Goal: Information Seeking & Learning: Check status

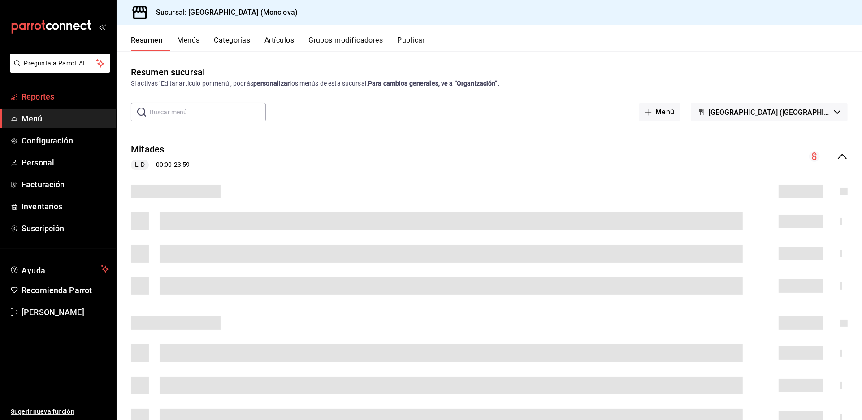
click at [94, 103] on span "Reportes" at bounding box center [65, 97] width 87 height 12
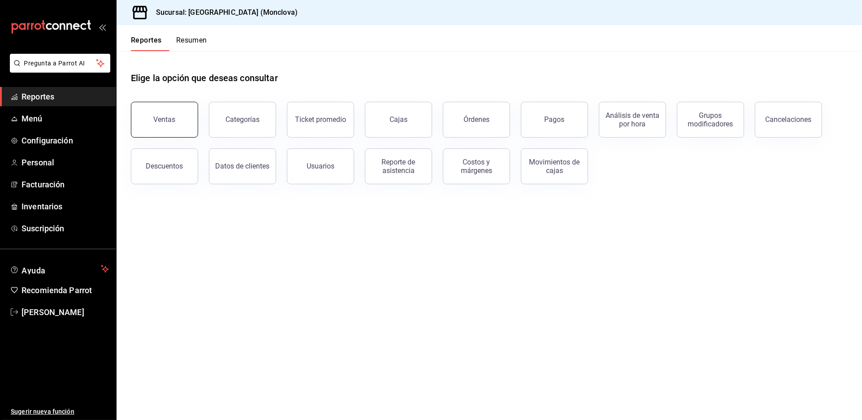
click at [167, 124] on div "Ventas" at bounding box center [165, 119] width 22 height 9
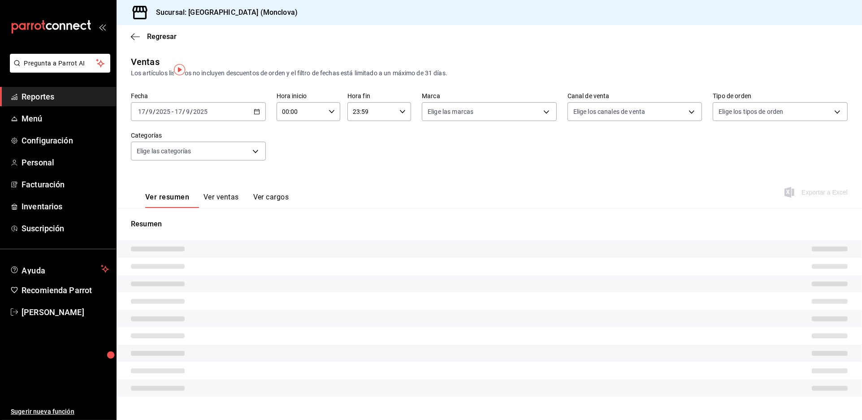
click at [74, 103] on span "Reportes" at bounding box center [65, 97] width 87 height 12
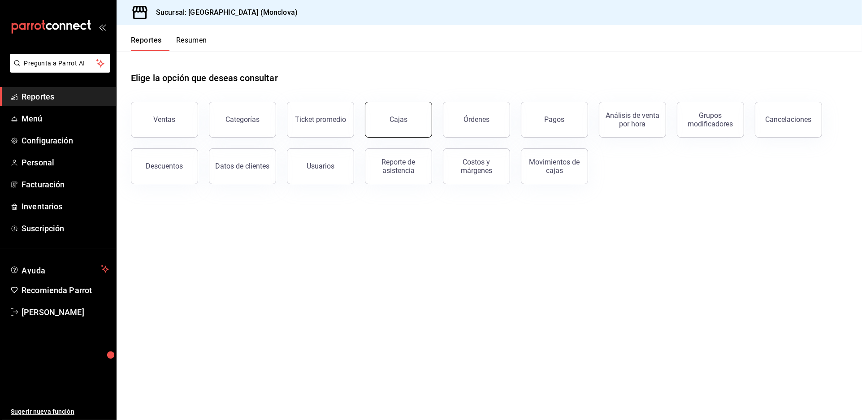
click at [380, 134] on link "Cajas" at bounding box center [398, 120] width 67 height 36
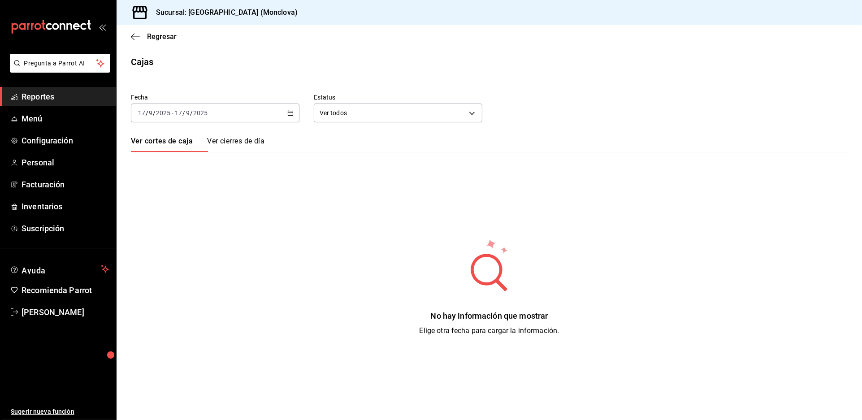
click at [294, 116] on icon "button" at bounding box center [290, 113] width 6 height 6
click at [159, 246] on span "Rango de fechas" at bounding box center [173, 240] width 69 height 9
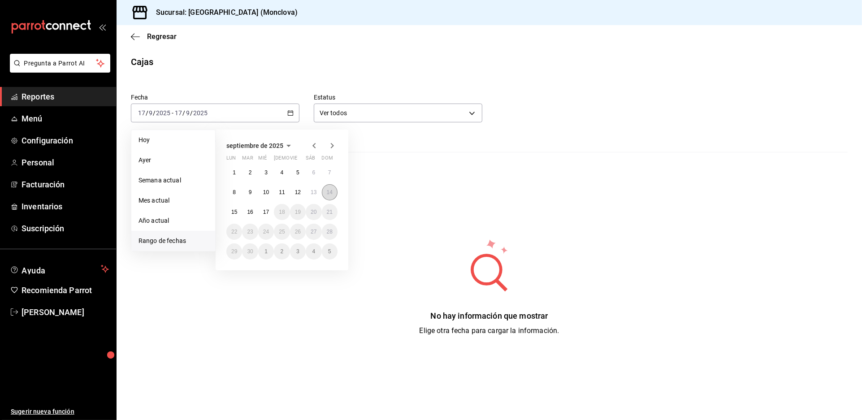
click at [337, 200] on button "14" at bounding box center [330, 192] width 16 height 16
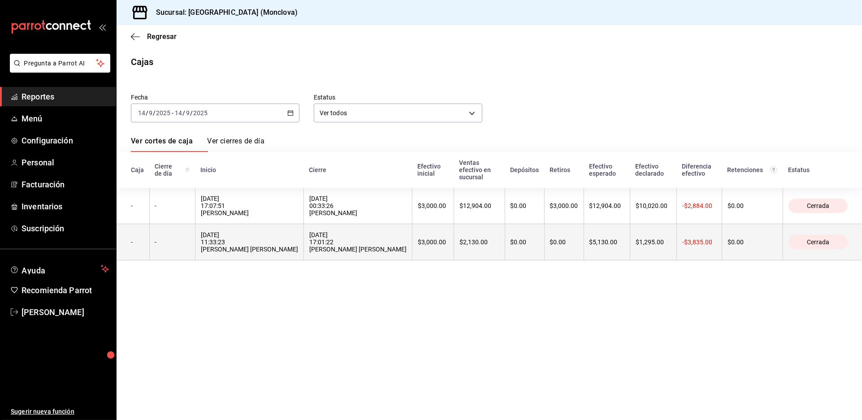
click at [407, 253] on div "[DATE] 17:01:22 [PERSON_NAME] [PERSON_NAME]" at bounding box center [357, 242] width 97 height 22
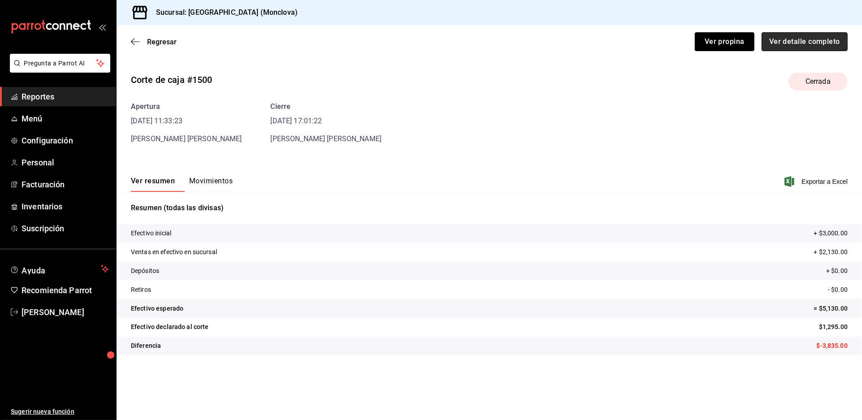
click at [783, 51] on button "Ver detalle completo" at bounding box center [805, 41] width 86 height 19
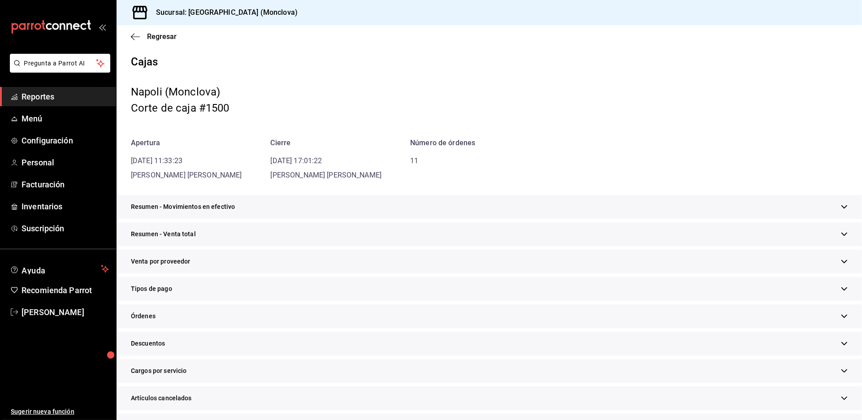
click at [455, 246] on div "Resumen - Venta total" at bounding box center [489, 234] width 745 height 24
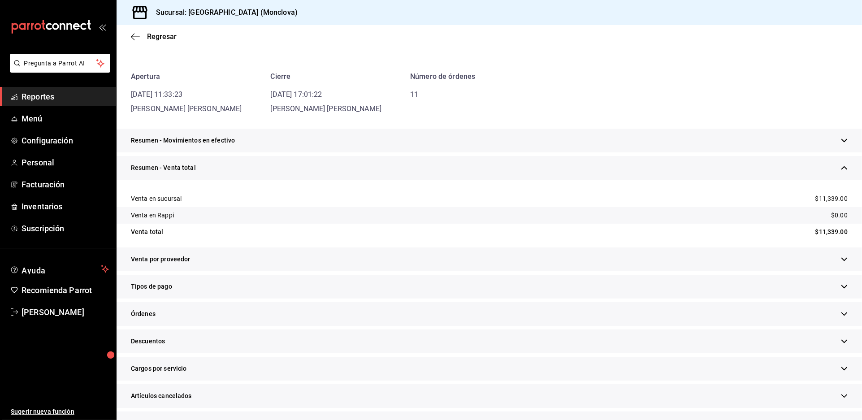
scroll to position [298, 0]
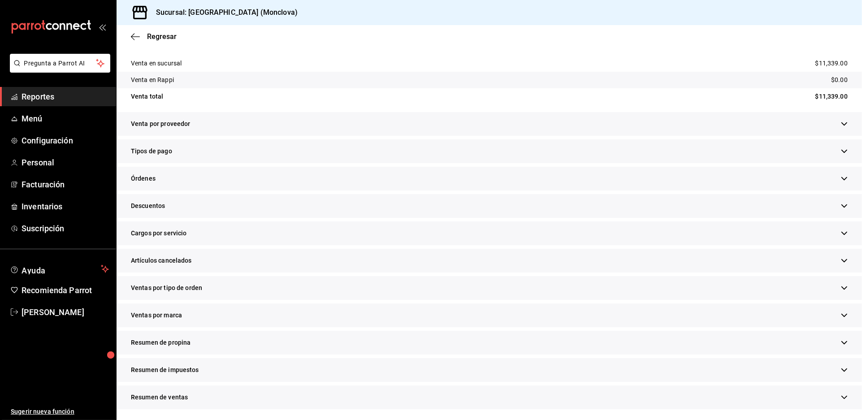
click at [291, 194] on div "Descuentos" at bounding box center [489, 206] width 745 height 24
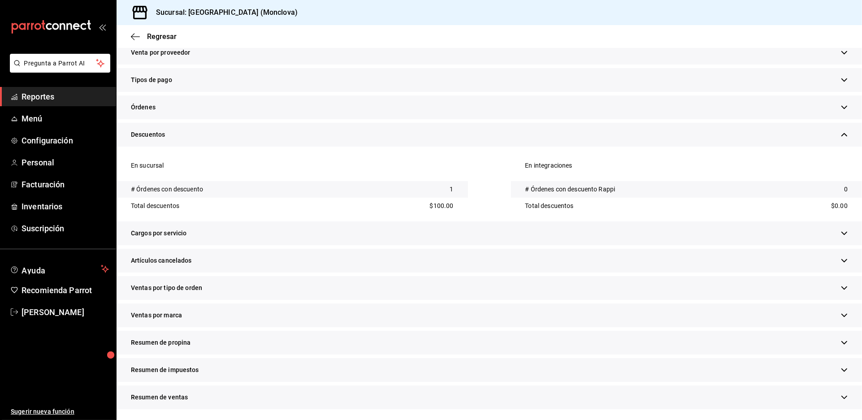
scroll to position [384, 0]
click at [309, 249] on div "Artículos cancelados" at bounding box center [489, 261] width 745 height 24
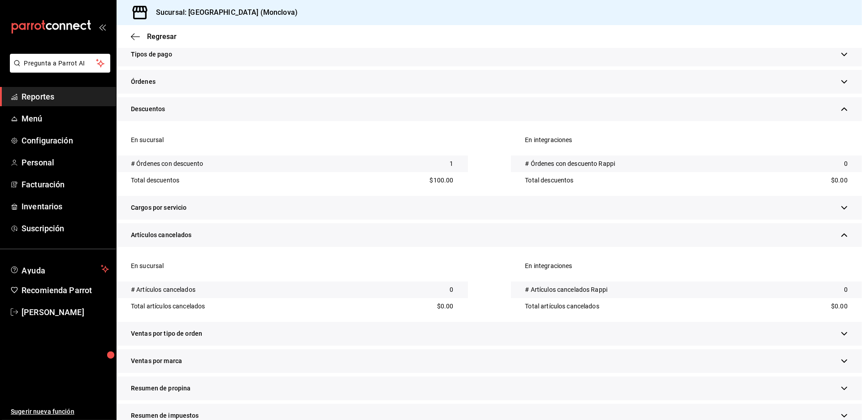
scroll to position [0, 0]
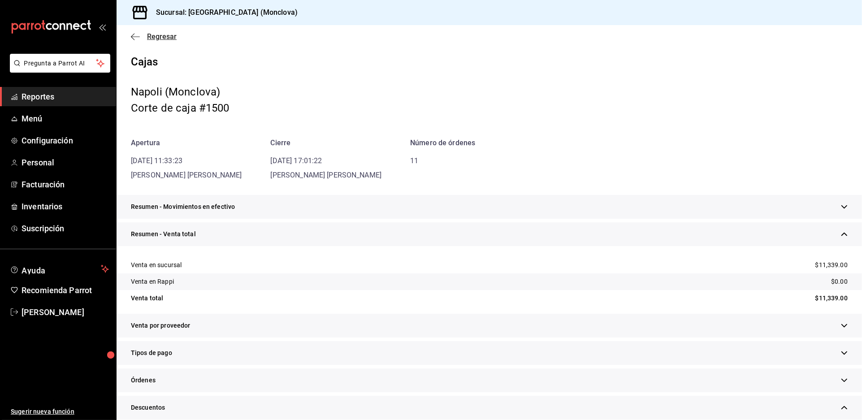
click at [147, 41] on span "Regresar" at bounding box center [162, 36] width 30 height 9
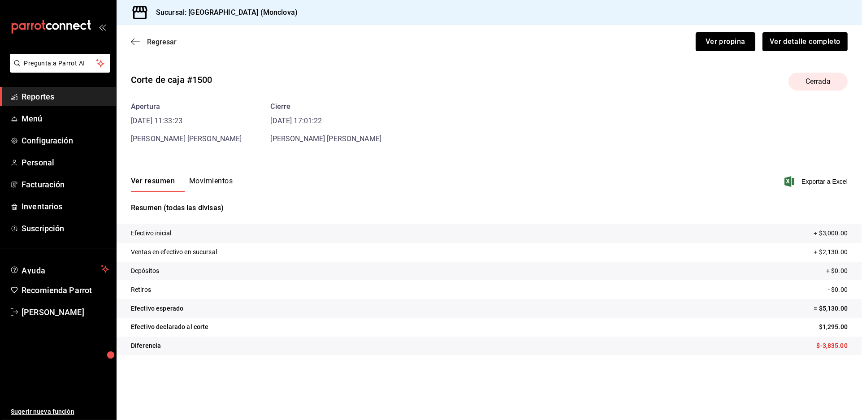
click at [160, 46] on span "Regresar" at bounding box center [162, 42] width 30 height 9
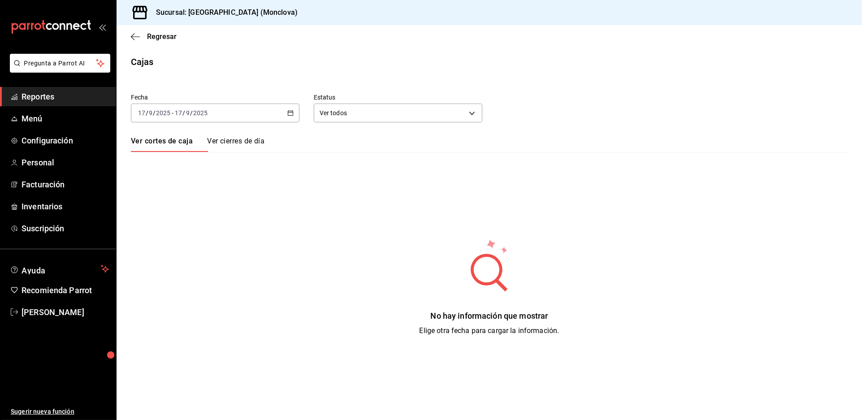
click at [294, 116] on icon "button" at bounding box center [290, 113] width 6 height 6
click at [208, 246] on span "Rango de fechas" at bounding box center [173, 240] width 69 height 9
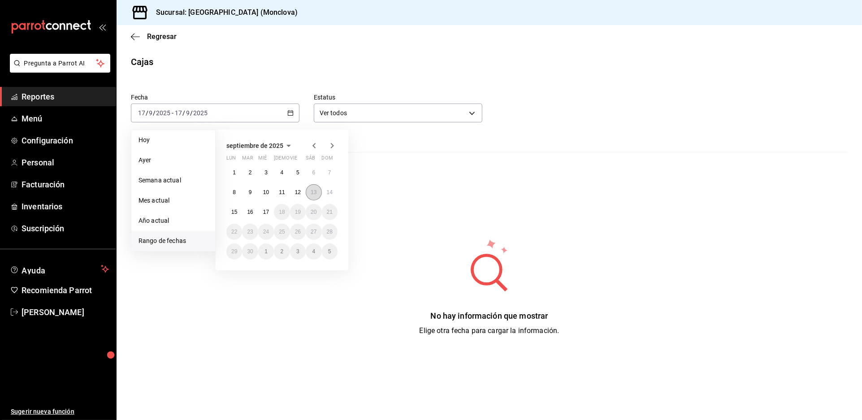
click at [312, 196] on button "13" at bounding box center [314, 192] width 16 height 16
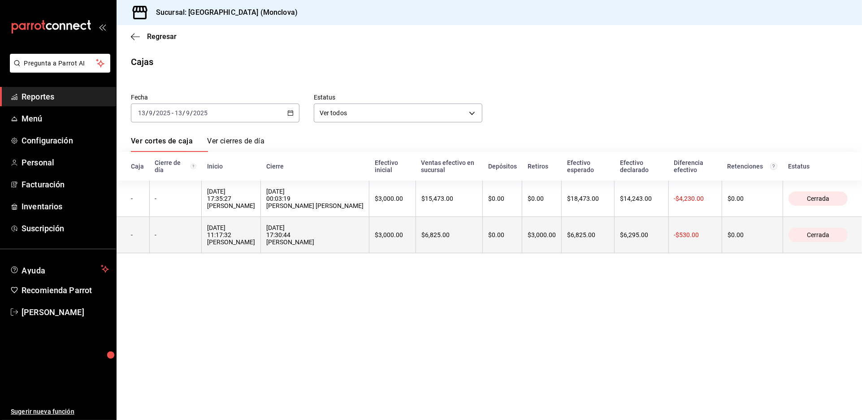
click at [364, 246] on div "[DATE] 17:30:44 [PERSON_NAME]" at bounding box center [314, 235] width 97 height 22
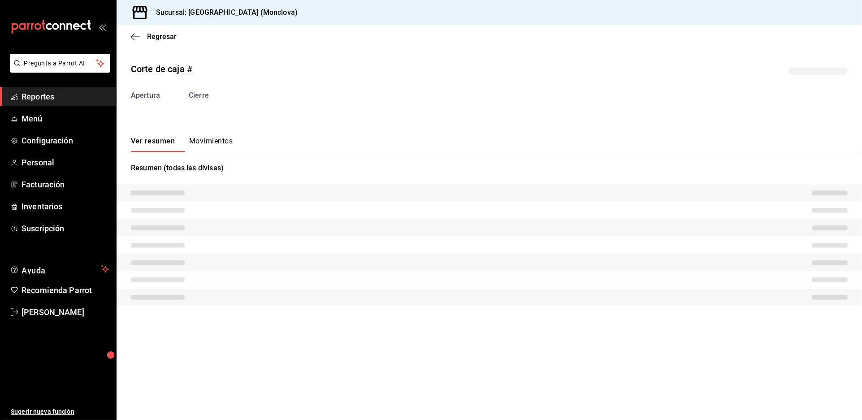
click at [427, 271] on tr at bounding box center [489, 262] width 745 height 17
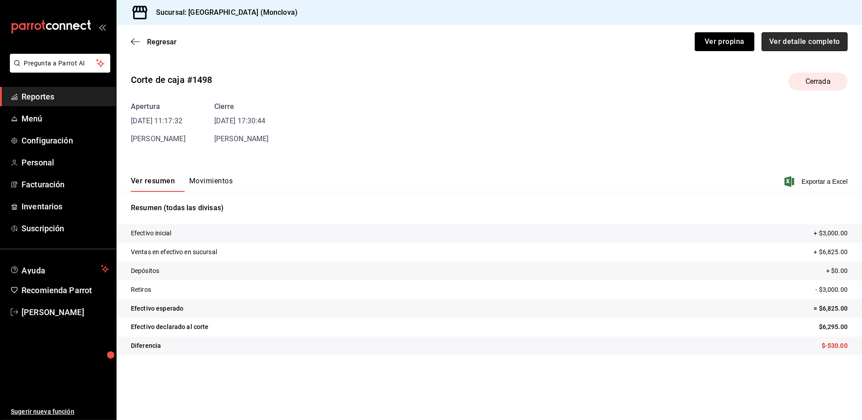
click at [805, 51] on button "Ver detalle completo" at bounding box center [805, 41] width 86 height 19
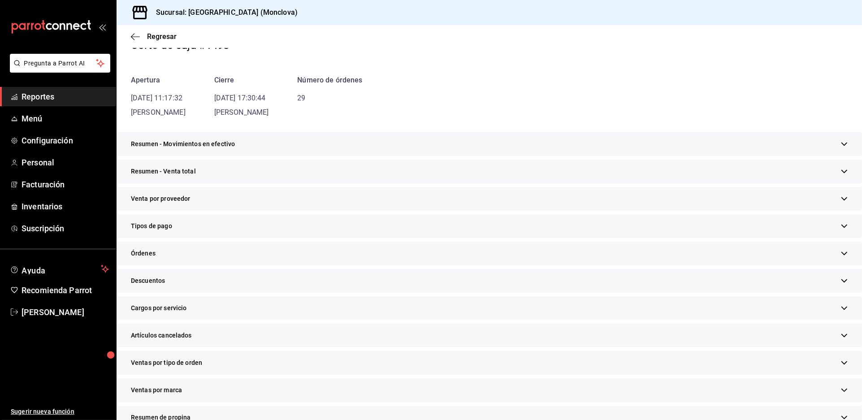
scroll to position [199, 0]
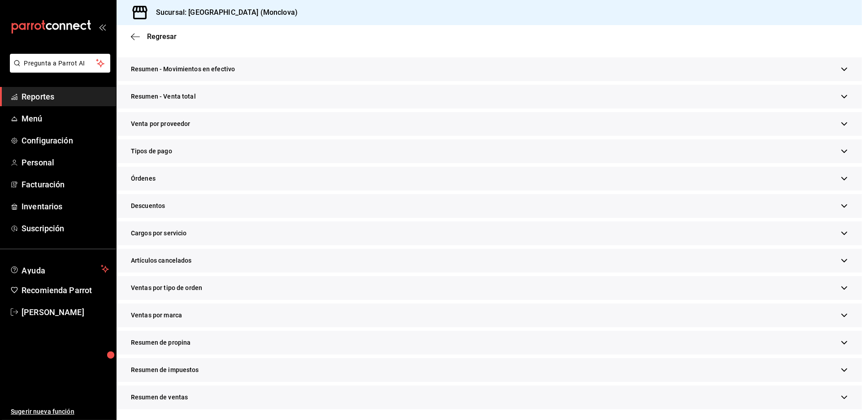
click at [378, 200] on div "Descuentos" at bounding box center [489, 206] width 745 height 24
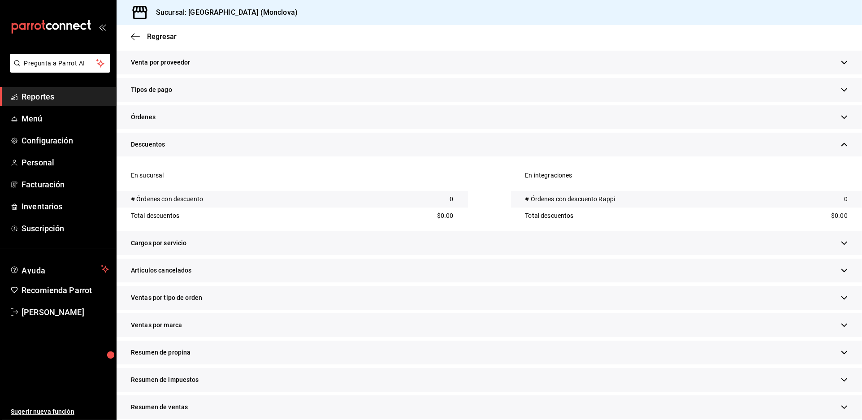
scroll to position [0, 0]
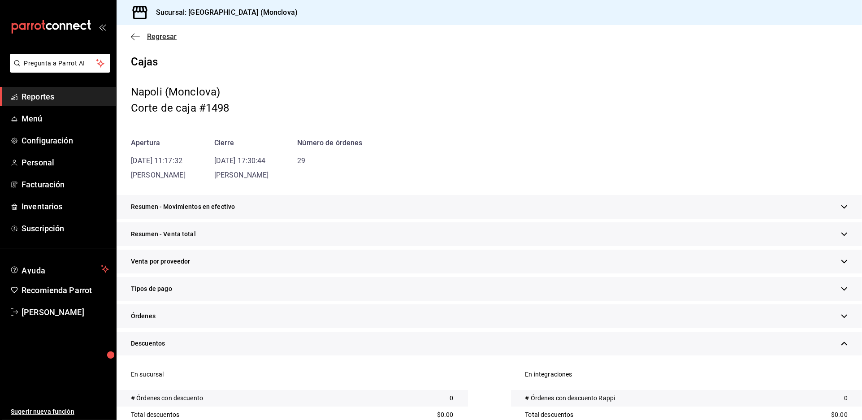
click at [153, 40] on span "Regresar" at bounding box center [162, 36] width 30 height 9
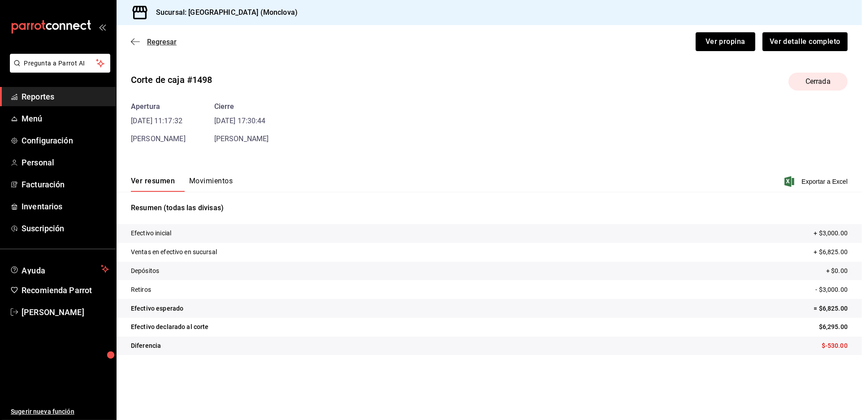
click at [159, 46] on span "Regresar" at bounding box center [162, 42] width 30 height 9
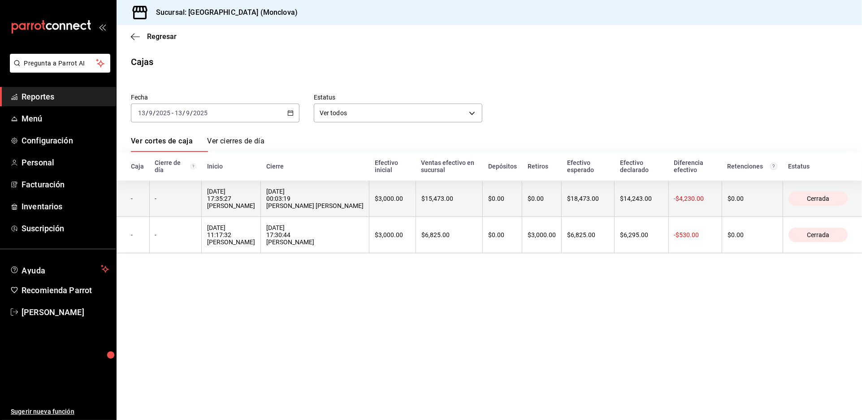
click at [341, 209] on div "[DATE] 00:03:19 [PERSON_NAME] [PERSON_NAME]" at bounding box center [314, 199] width 97 height 22
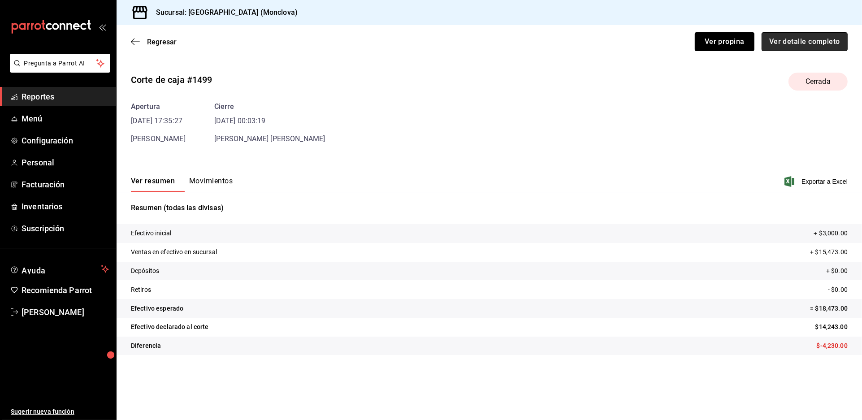
click at [817, 48] on button "Ver detalle completo" at bounding box center [805, 41] width 86 height 19
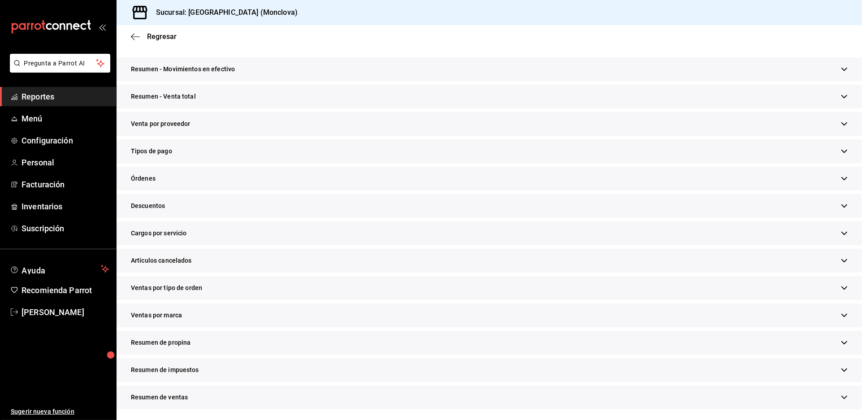
scroll to position [149, 0]
click at [326, 218] on div "Descuentos" at bounding box center [489, 206] width 745 height 24
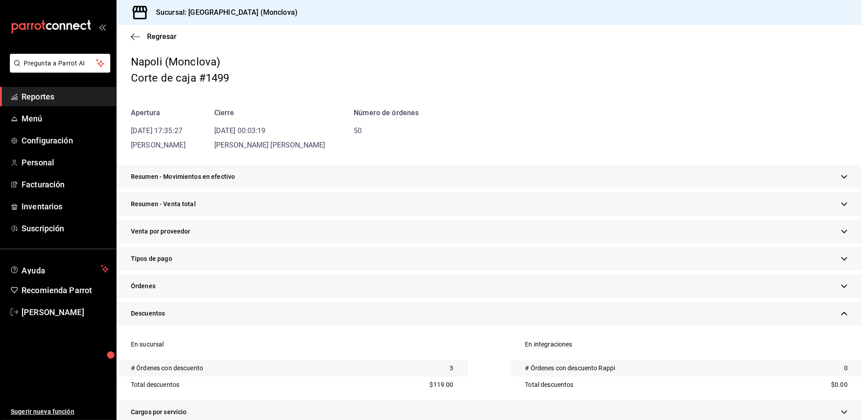
scroll to position [0, 0]
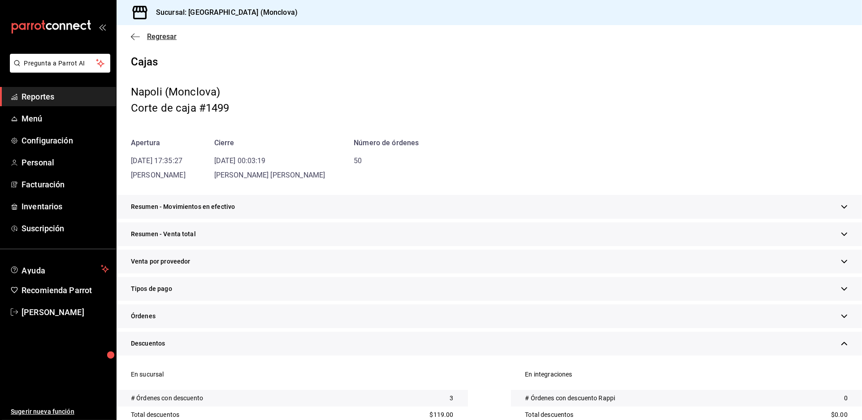
click at [156, 40] on span "Regresar" at bounding box center [162, 36] width 30 height 9
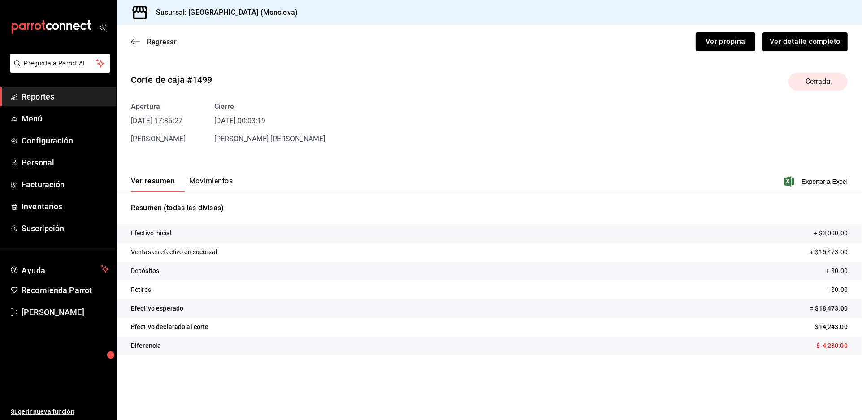
click at [171, 46] on span "Regresar" at bounding box center [162, 42] width 30 height 9
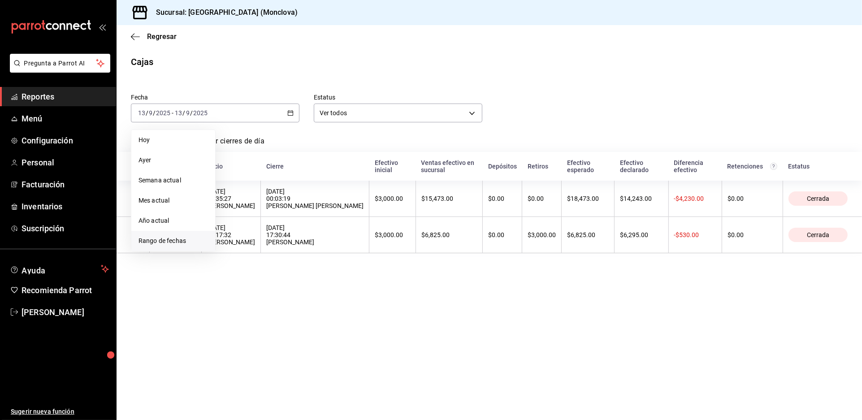
click at [195, 251] on li "Rango de fechas" at bounding box center [173, 241] width 84 height 20
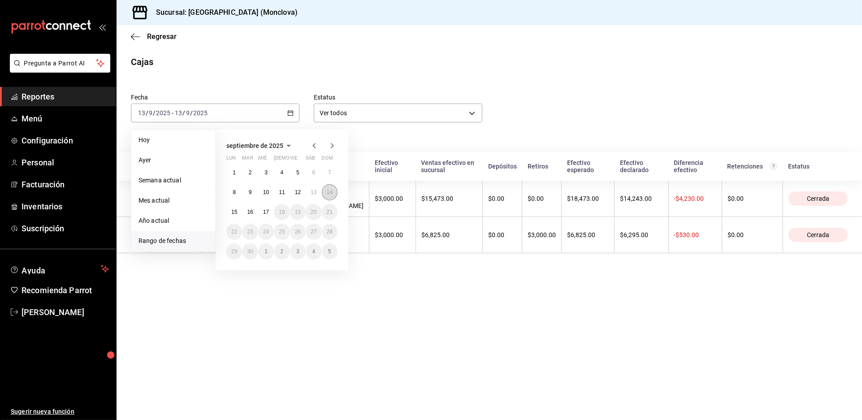
click at [329, 200] on button "14" at bounding box center [330, 192] width 16 height 16
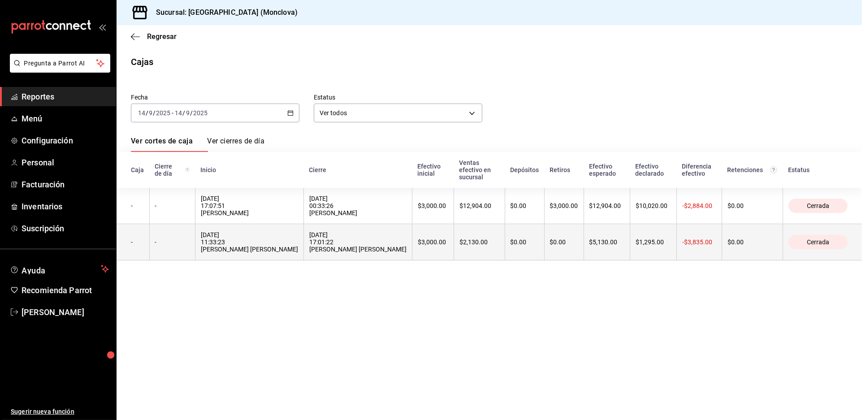
click at [397, 253] on div "[DATE] 17:01:22 [PERSON_NAME] [PERSON_NAME]" at bounding box center [357, 242] width 97 height 22
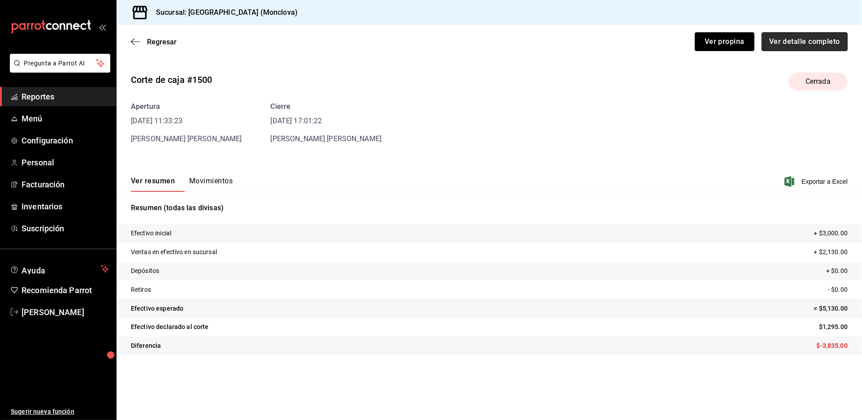
click at [767, 51] on button "Ver detalle completo" at bounding box center [805, 41] width 86 height 19
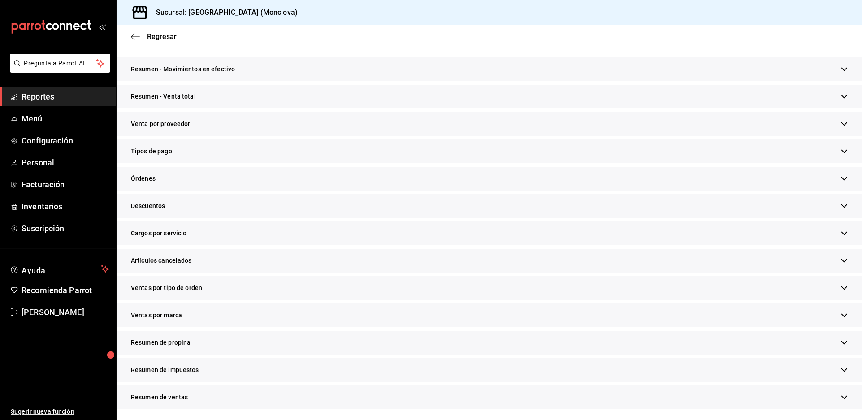
scroll to position [221, 0]
click at [342, 276] on div "Ventas por tipo de orden" at bounding box center [489, 288] width 745 height 24
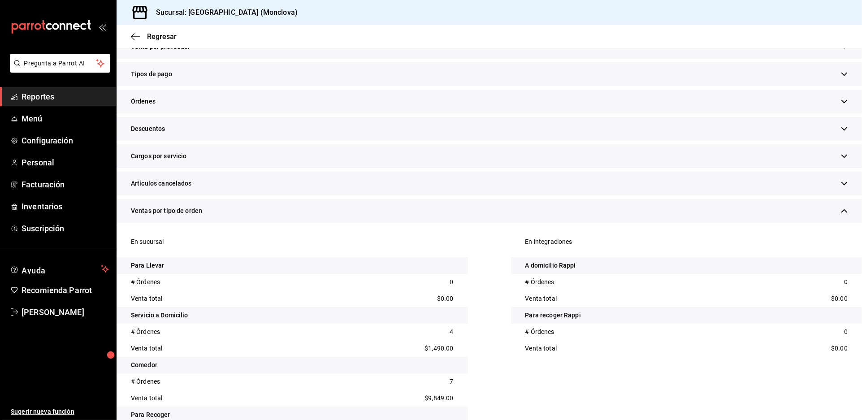
scroll to position [166, 0]
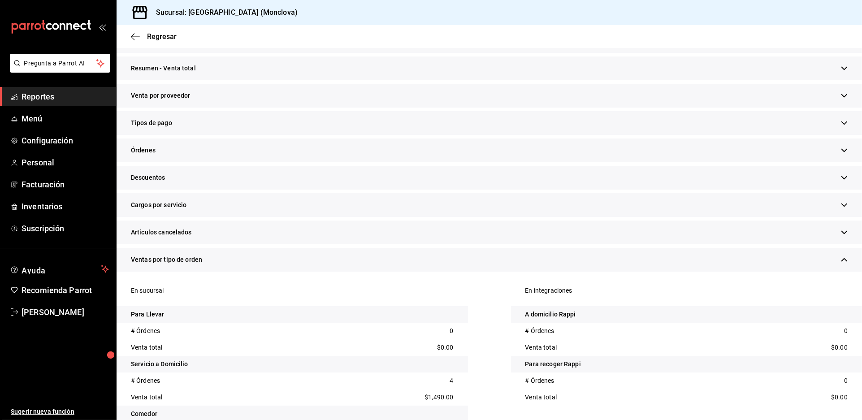
click at [319, 190] on div "Descuentos" at bounding box center [489, 178] width 745 height 24
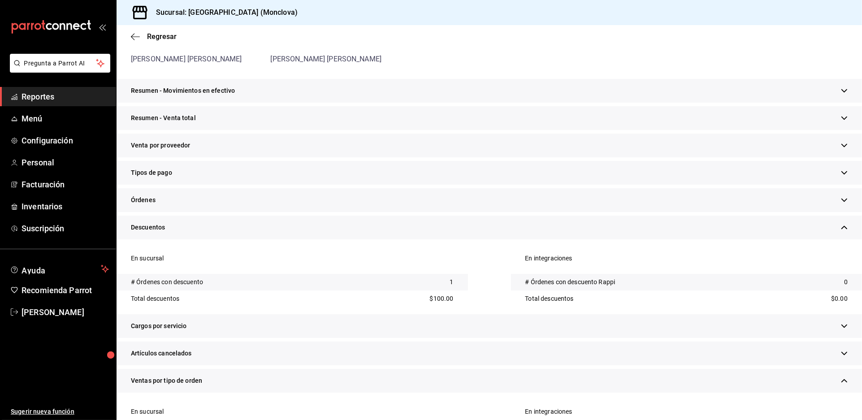
scroll to position [265, 0]
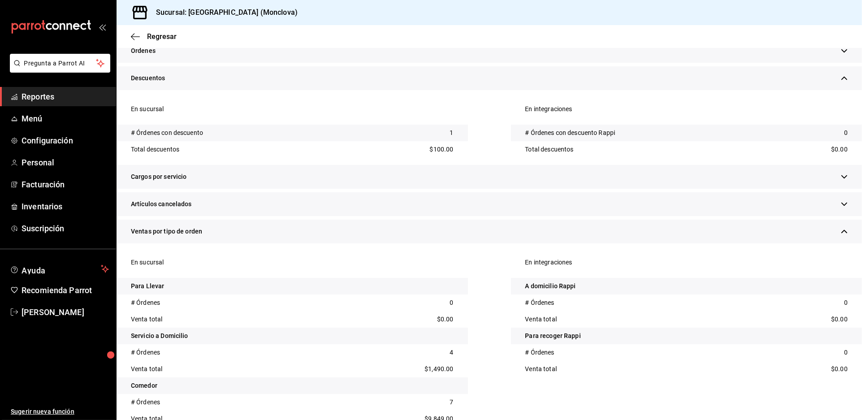
click at [322, 216] on div "Artículos cancelados" at bounding box center [489, 204] width 745 height 24
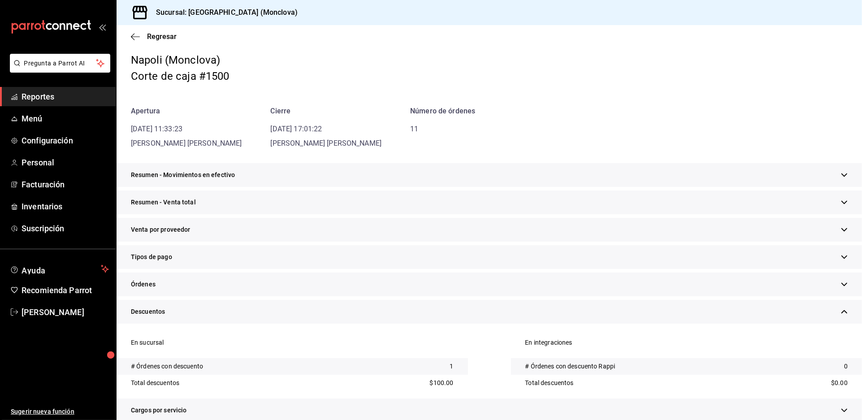
scroll to position [0, 0]
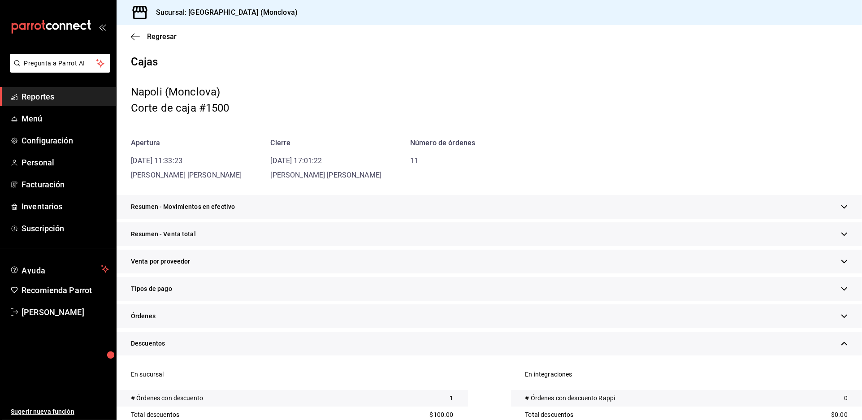
click at [344, 148] on div "Cierre" at bounding box center [326, 143] width 111 height 11
click at [374, 246] on div "Resumen - Venta total" at bounding box center [489, 234] width 745 height 24
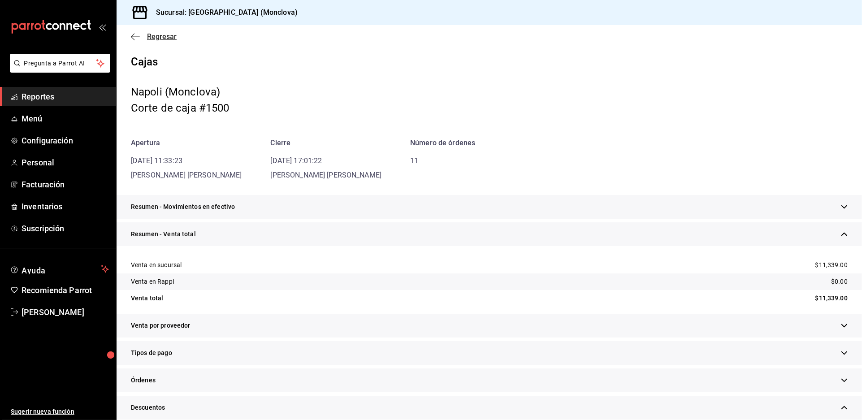
click at [159, 39] on span "Regresar" at bounding box center [162, 36] width 30 height 9
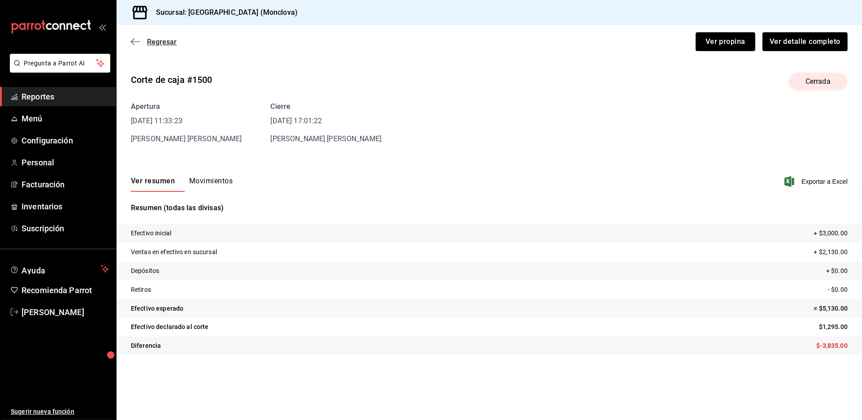
click at [165, 46] on span "Regresar" at bounding box center [162, 42] width 30 height 9
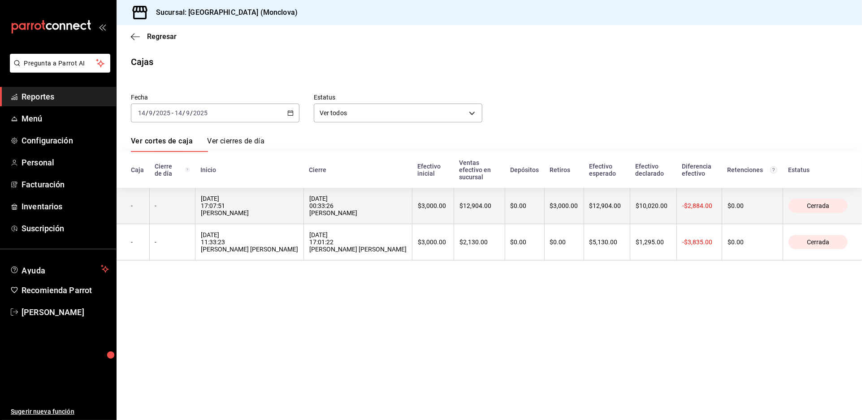
click at [380, 217] on div "[DATE] 00:33:26 [PERSON_NAME]" at bounding box center [357, 206] width 97 height 22
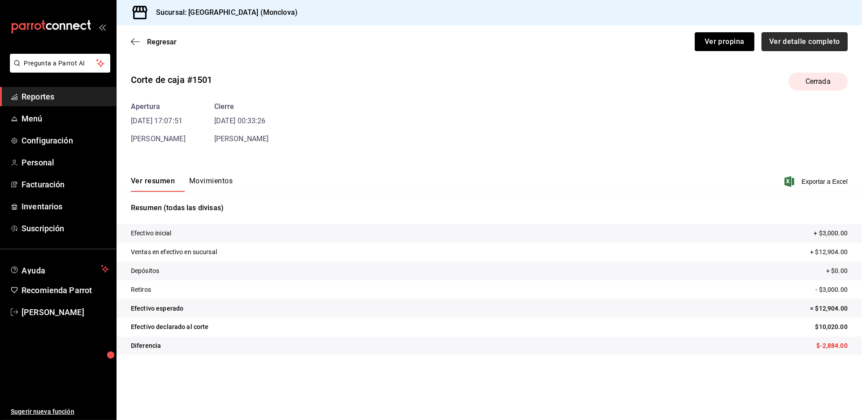
click at [793, 51] on button "Ver detalle completo" at bounding box center [805, 41] width 86 height 19
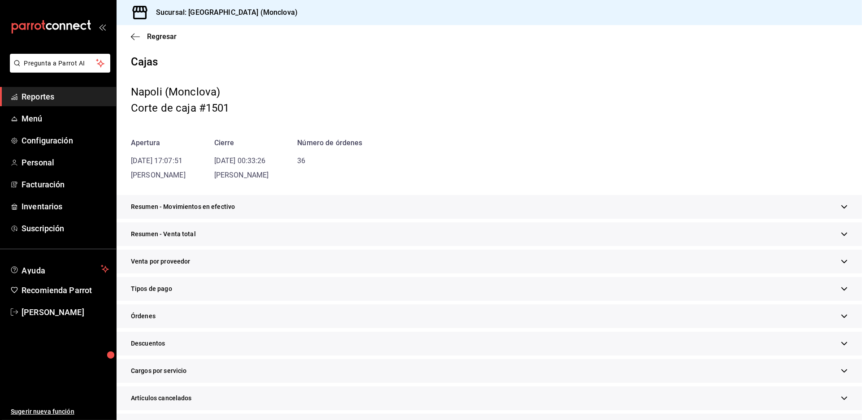
click at [334, 246] on div "Resumen - Venta total" at bounding box center [489, 234] width 745 height 24
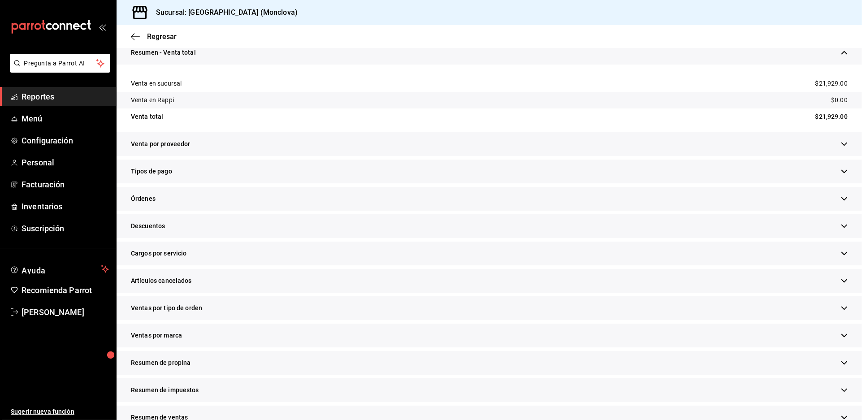
scroll to position [199, 0]
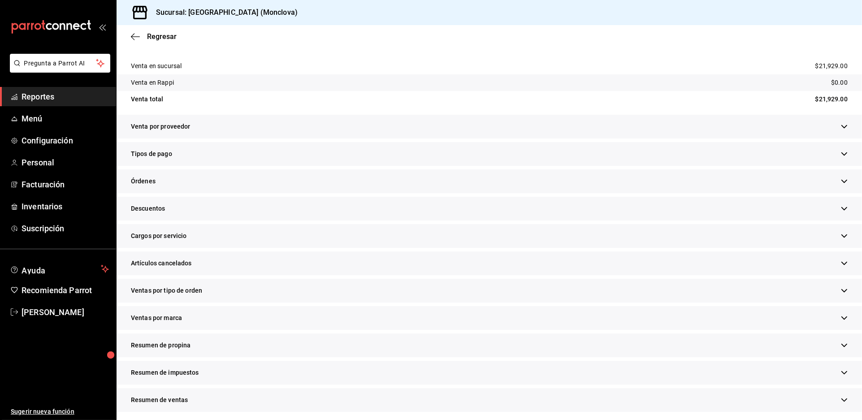
click at [332, 221] on div "Descuentos" at bounding box center [489, 209] width 745 height 24
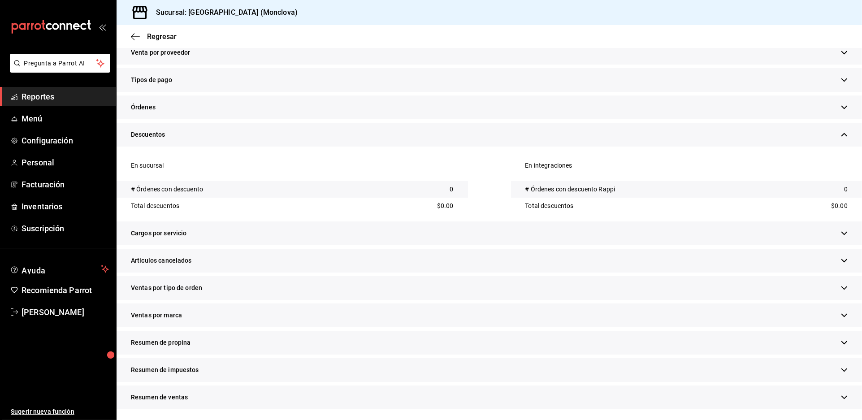
scroll to position [384, 0]
click at [326, 249] on div "Artículos cancelados" at bounding box center [489, 261] width 745 height 24
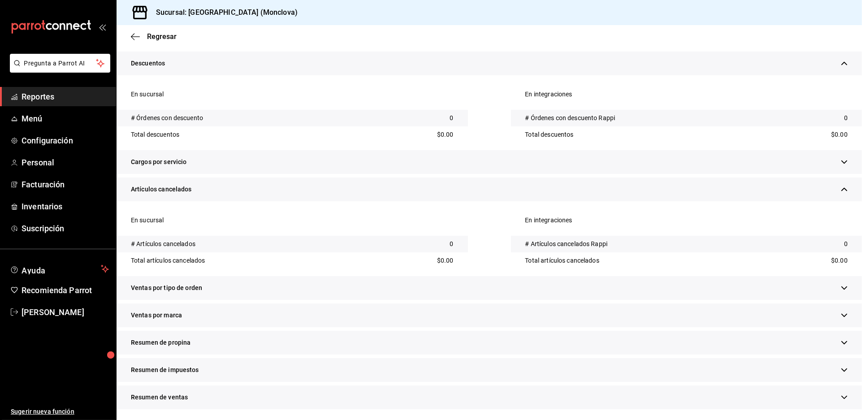
scroll to position [469, 0]
click at [322, 277] on div "Ventas por tipo de orden" at bounding box center [489, 288] width 745 height 24
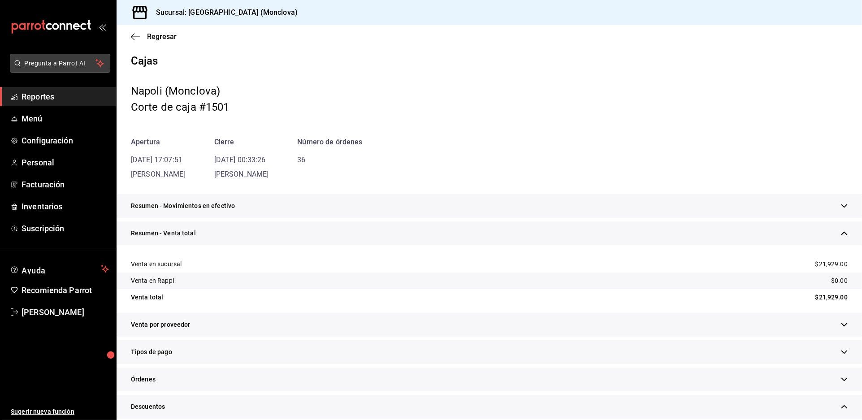
scroll to position [0, 0]
click at [160, 41] on span "Regresar" at bounding box center [162, 36] width 30 height 9
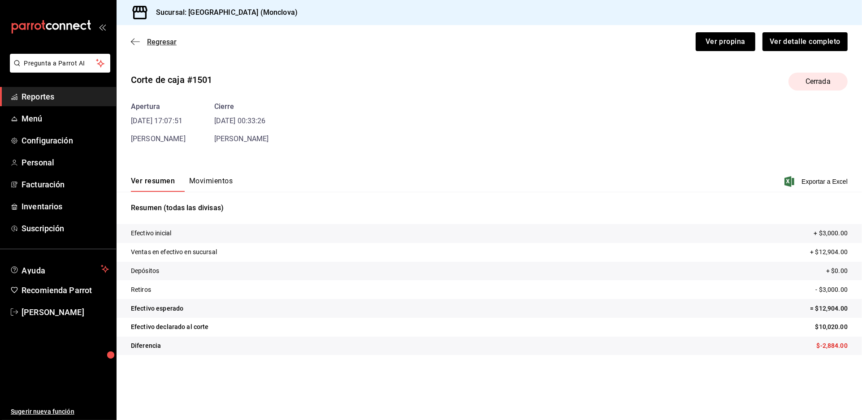
click at [167, 46] on span "Regresar" at bounding box center [162, 42] width 30 height 9
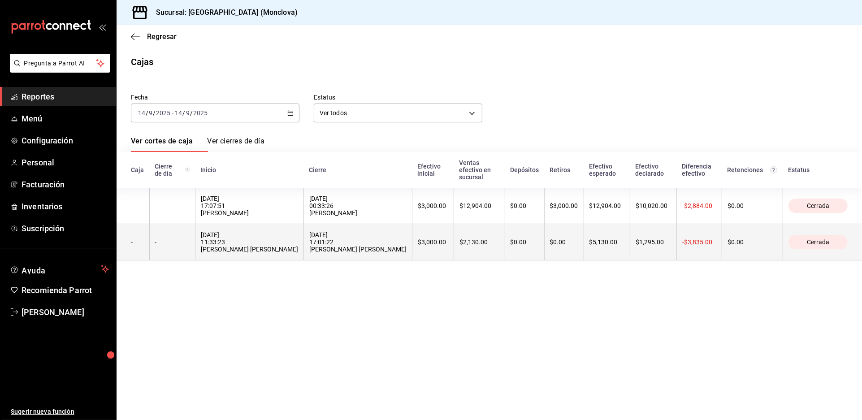
click at [407, 253] on div "[DATE] 17:01:22 [PERSON_NAME] [PERSON_NAME]" at bounding box center [357, 242] width 97 height 22
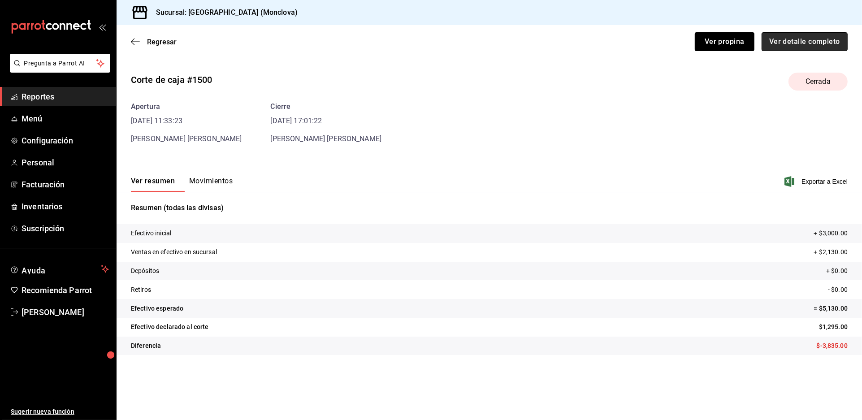
click at [800, 43] on button "Ver detalle completo" at bounding box center [805, 41] width 86 height 19
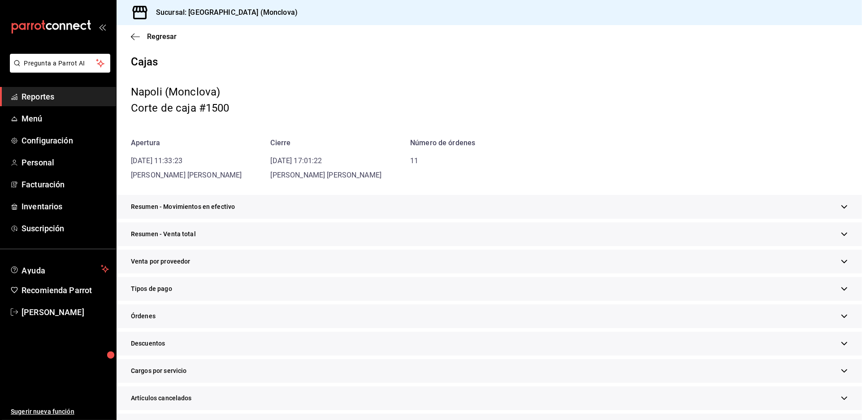
click at [326, 246] on div "Resumen - Venta total" at bounding box center [489, 234] width 745 height 24
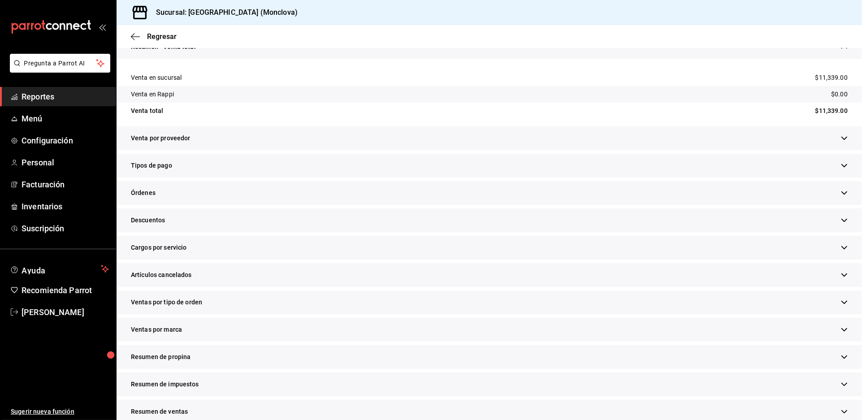
scroll to position [199, 0]
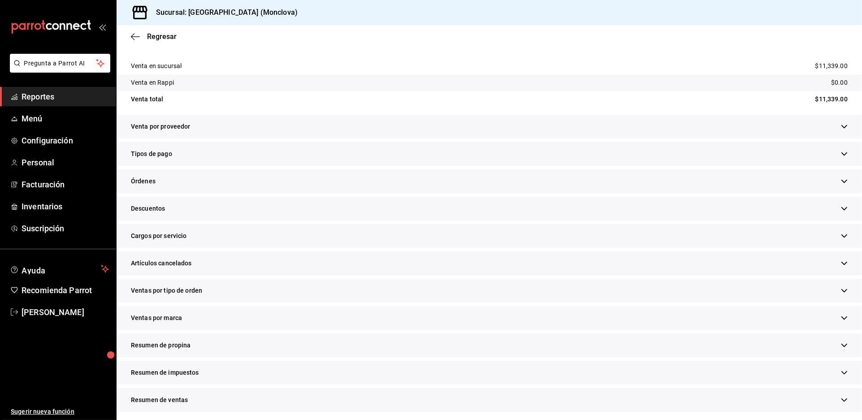
click at [326, 221] on div "Descuentos" at bounding box center [489, 209] width 745 height 24
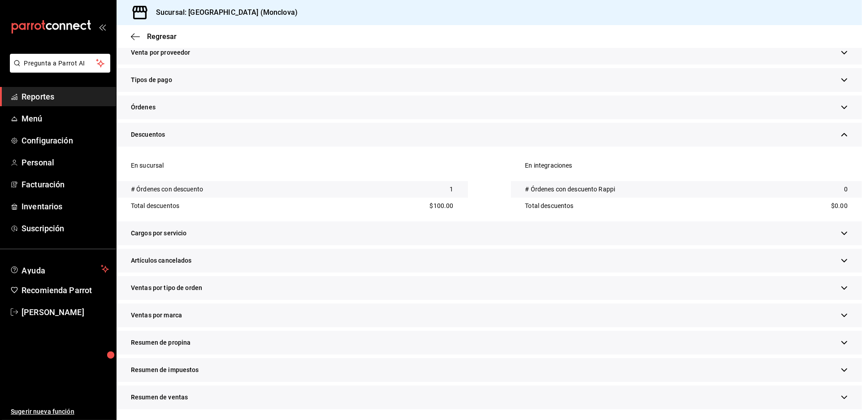
scroll to position [384, 0]
click at [330, 259] on div "Artículos cancelados En sucursal En integraciones" at bounding box center [489, 262] width 745 height 27
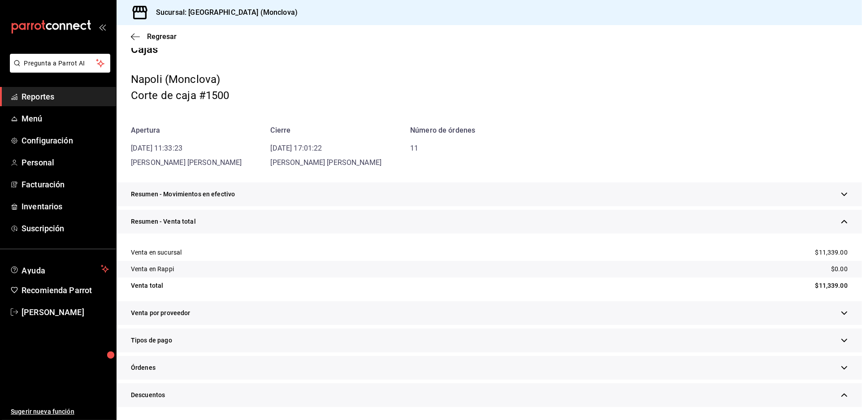
scroll to position [0, 0]
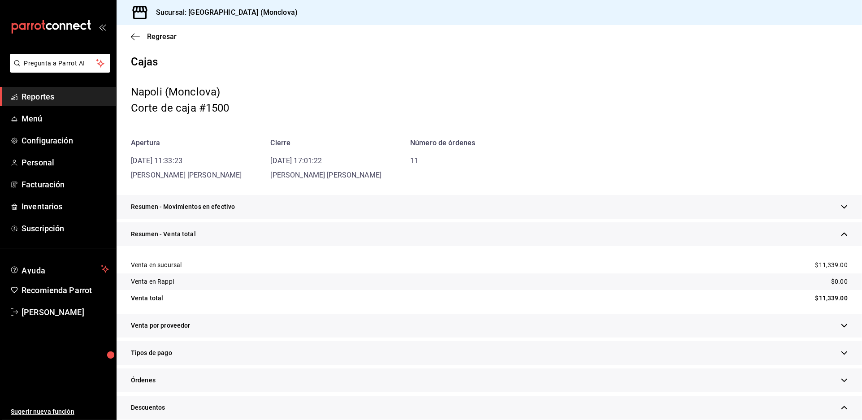
click at [82, 103] on span "Reportes" at bounding box center [65, 97] width 87 height 12
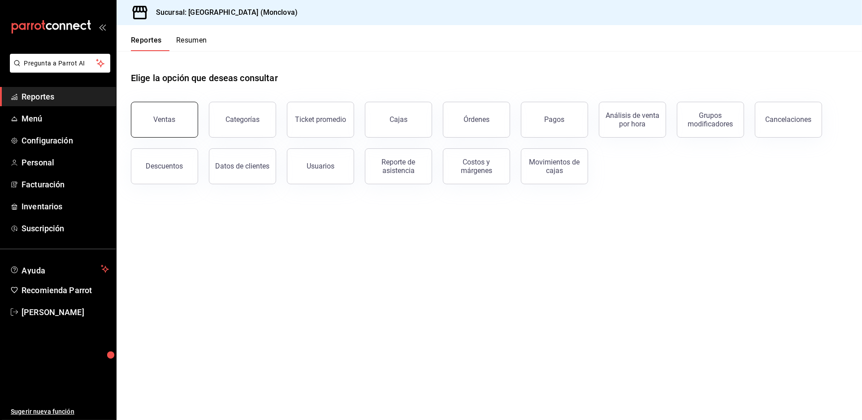
click at [169, 124] on div "Ventas" at bounding box center [165, 119] width 22 height 9
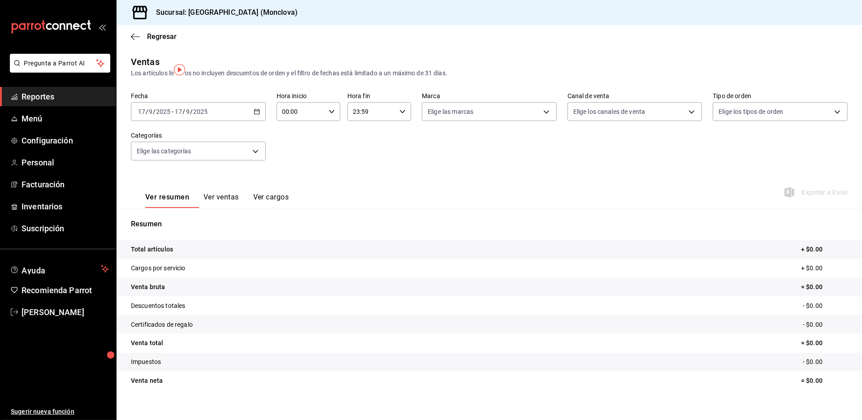
click at [260, 121] on div "[DATE] [DATE] - [DATE] [DATE]" at bounding box center [198, 111] width 135 height 19
click at [197, 224] on span "Rango de fechas" at bounding box center [173, 219] width 69 height 9
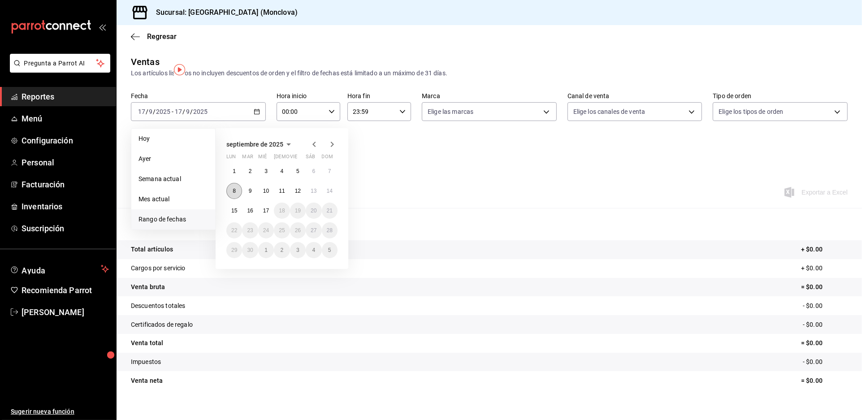
click at [236, 199] on button "8" at bounding box center [234, 191] width 16 height 16
click at [329, 199] on button "14" at bounding box center [330, 191] width 16 height 16
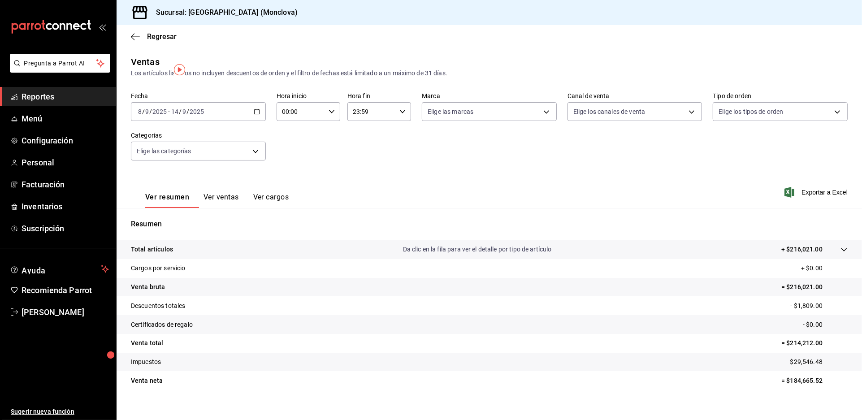
click at [64, 103] on span "Reportes" at bounding box center [65, 97] width 87 height 12
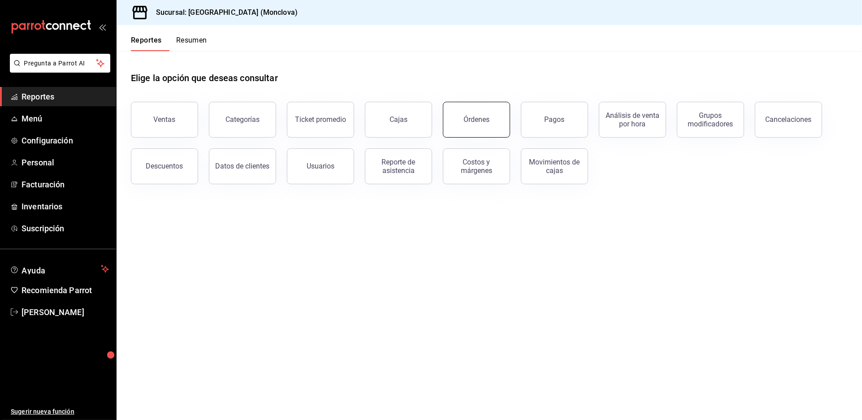
click at [467, 124] on div "Órdenes" at bounding box center [477, 119] width 26 height 9
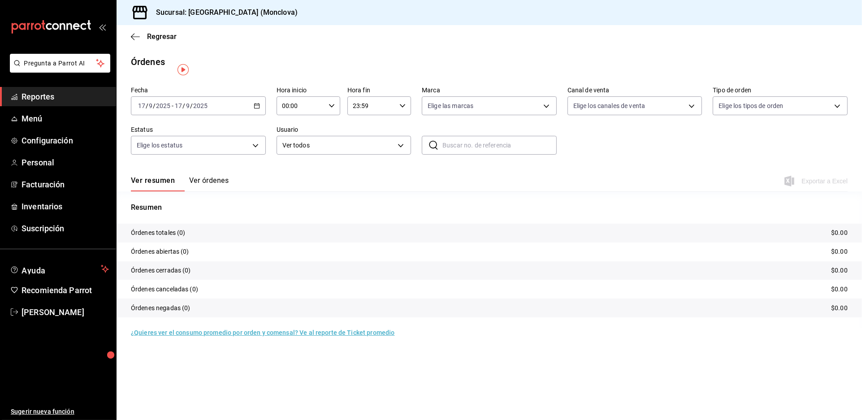
click at [261, 115] on div "[DATE] [DATE] - [DATE] [DATE]" at bounding box center [198, 105] width 135 height 19
click at [200, 244] on li "Rango de fechas" at bounding box center [173, 234] width 84 height 20
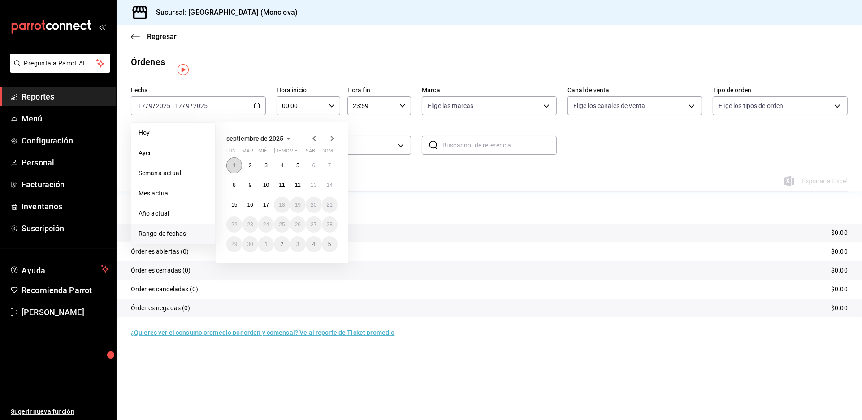
click at [234, 173] on button "1" at bounding box center [234, 165] width 16 height 16
click at [253, 208] on abbr "16" at bounding box center [250, 205] width 6 height 6
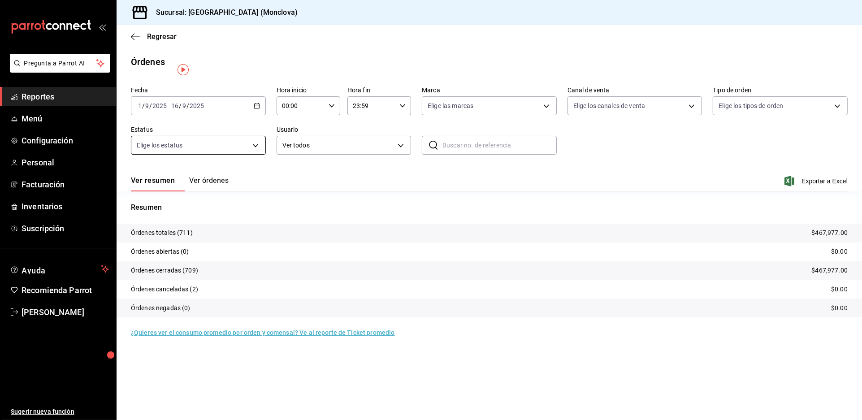
click at [260, 156] on body "Pregunta a Parrot AI Reportes Menú Configuración Personal Facturación Inventari…" at bounding box center [431, 210] width 862 height 420
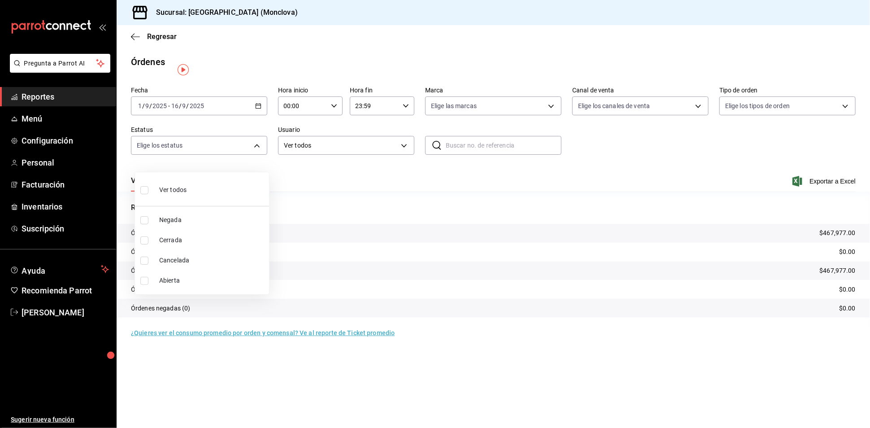
click at [145, 284] on input "checkbox" at bounding box center [144, 281] width 8 height 8
checkbox input "true"
type input "OPEN"
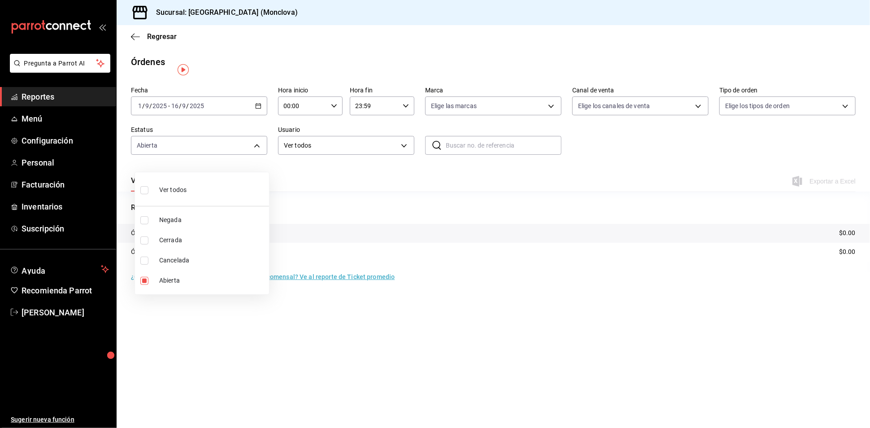
click at [355, 181] on div at bounding box center [435, 214] width 870 height 428
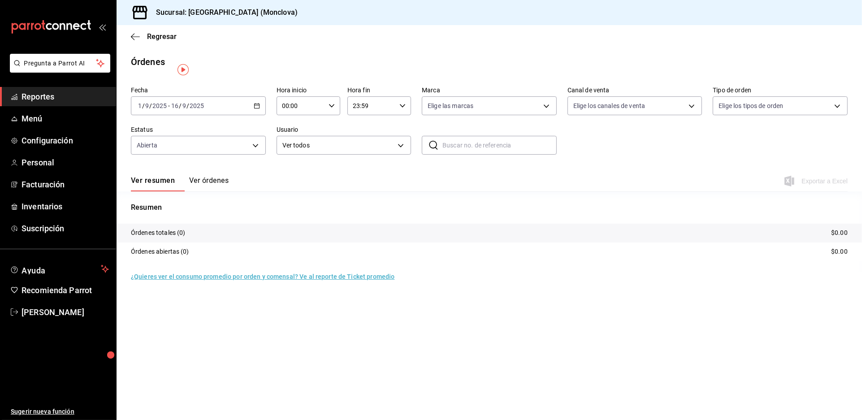
click at [409, 69] on div "Órdenes" at bounding box center [489, 61] width 745 height 13
click at [157, 39] on span "Regresar" at bounding box center [162, 36] width 30 height 9
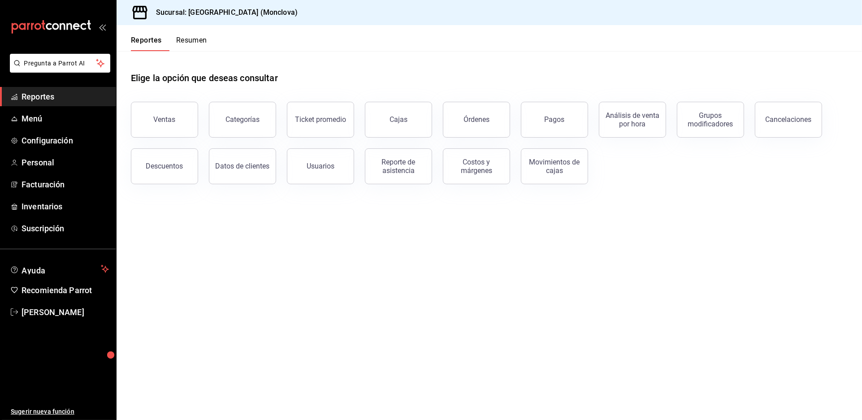
click at [432, 261] on main "Elige la opción que deseas consultar Ventas Categorías Ticket promedio Cajas Ór…" at bounding box center [489, 235] width 745 height 369
